Goal: Transaction & Acquisition: Purchase product/service

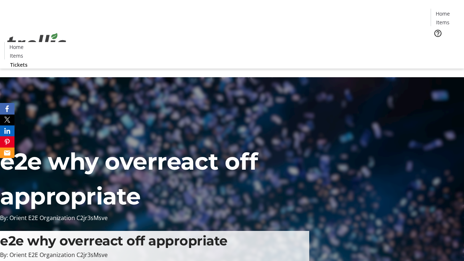
click at [437, 42] on span "Tickets" at bounding box center [445, 46] width 17 height 8
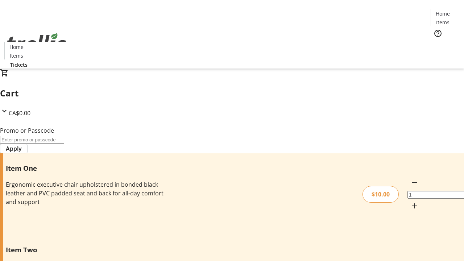
type input "1"
